Goal: Information Seeking & Learning: Learn about a topic

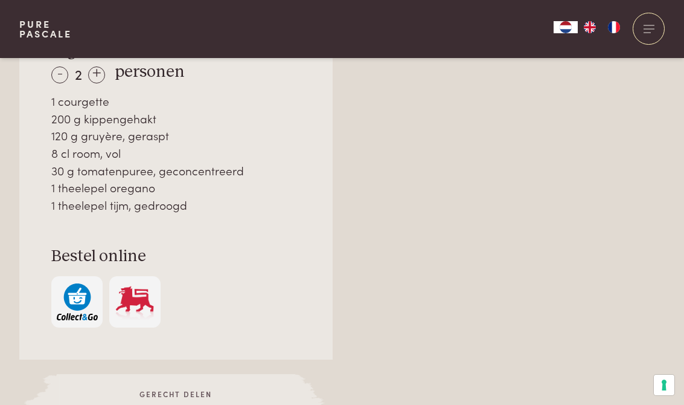
scroll to position [918, 0]
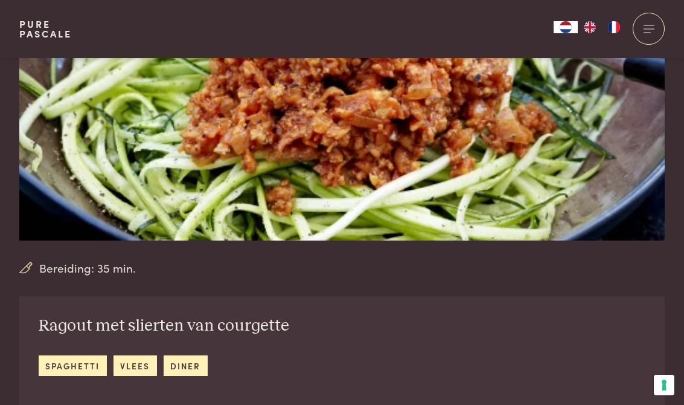
scroll to position [199, 0]
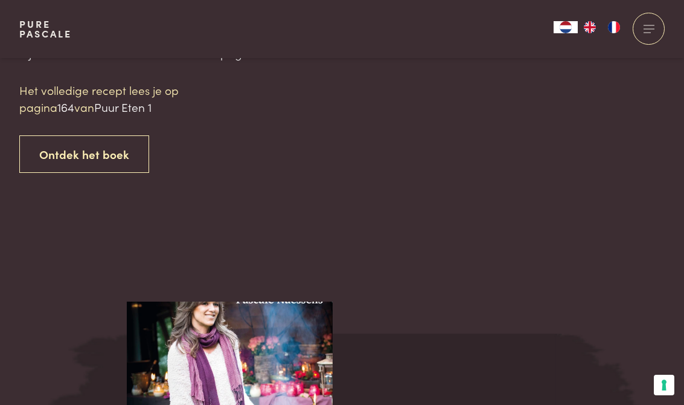
scroll to position [1247, 0]
click at [97, 152] on link "Ontdek het boek" at bounding box center [84, 155] width 130 height 38
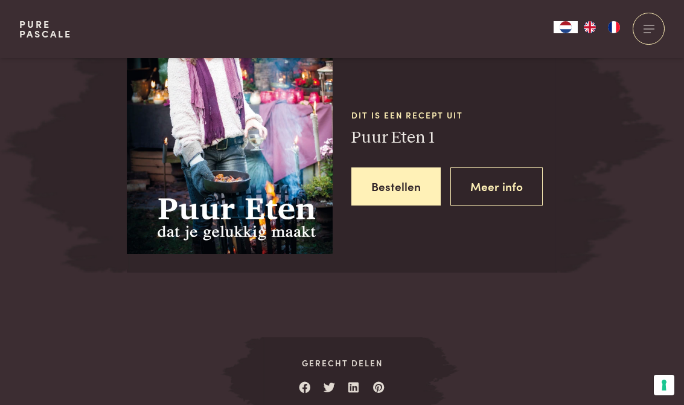
scroll to position [1541, 0]
click at [515, 179] on link "Meer info" at bounding box center [497, 186] width 92 height 38
